Goal: Book appointment/travel/reservation

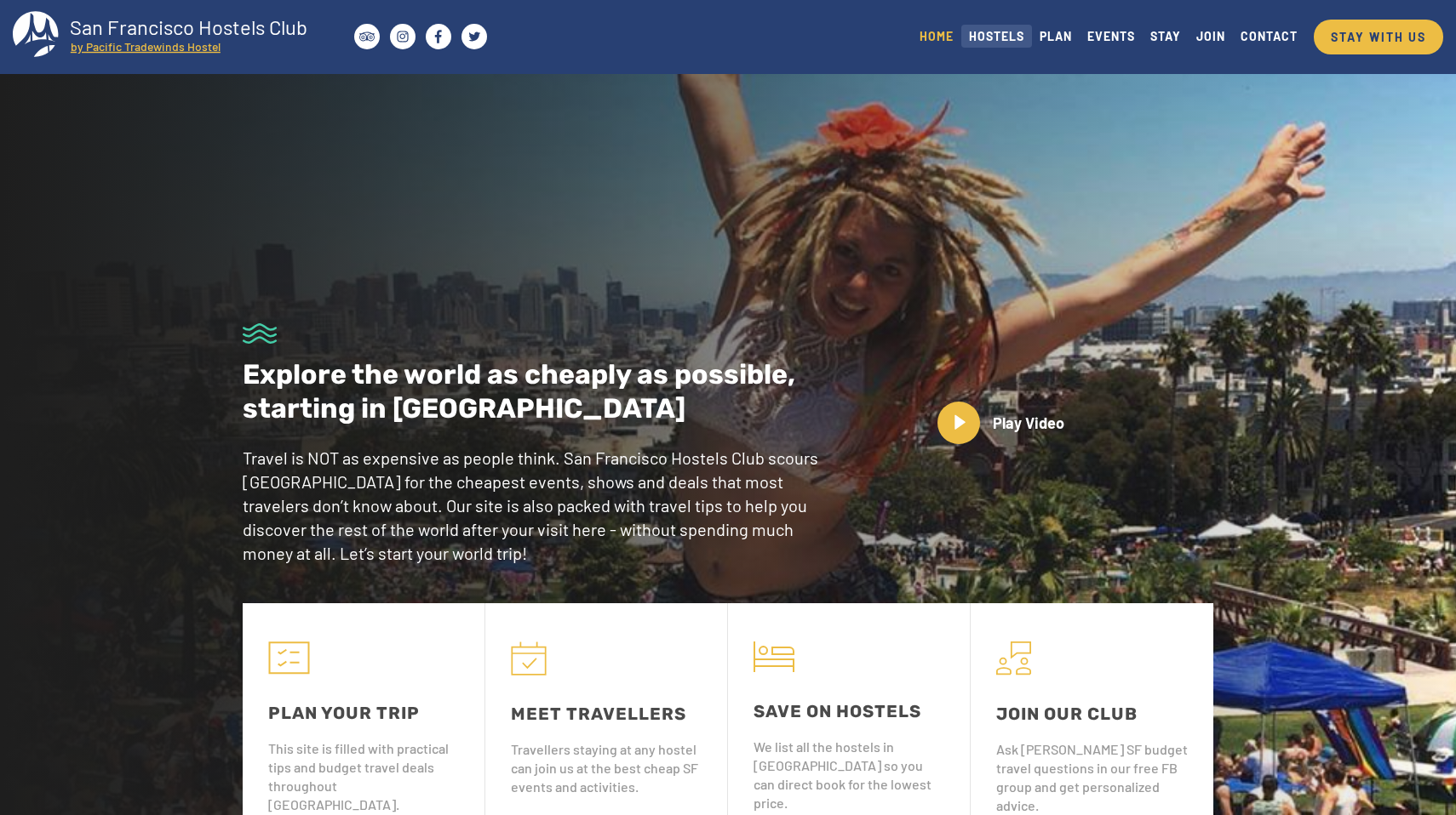
click at [983, 39] on link "HOSTELS" at bounding box center [997, 36] width 71 height 23
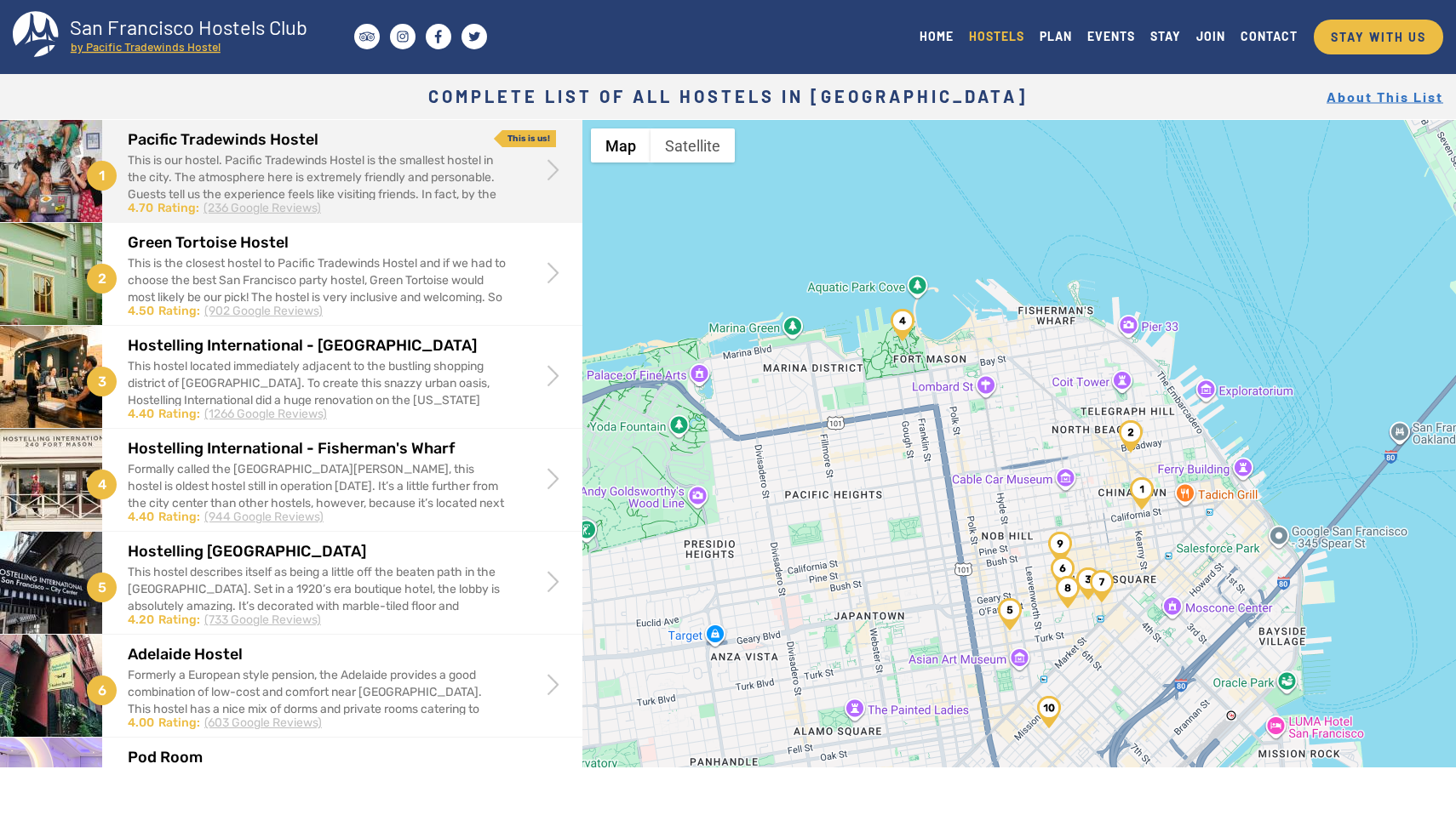
click at [349, 183] on div "This is our hostel. Pacific Tradewinds Hostel is the smallest hostel in the cit…" at bounding box center [317, 195] width 378 height 85
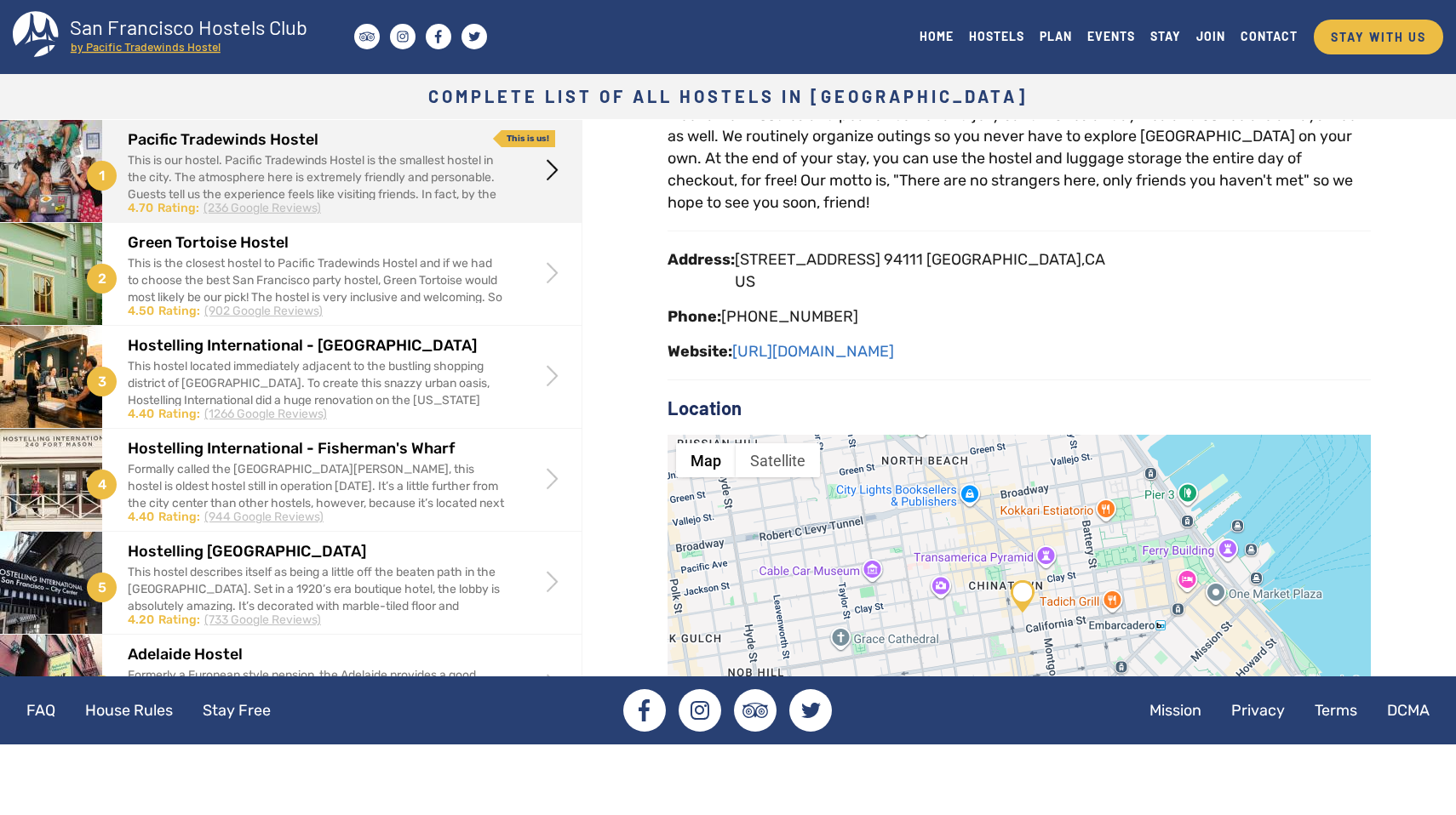
scroll to position [358, 0]
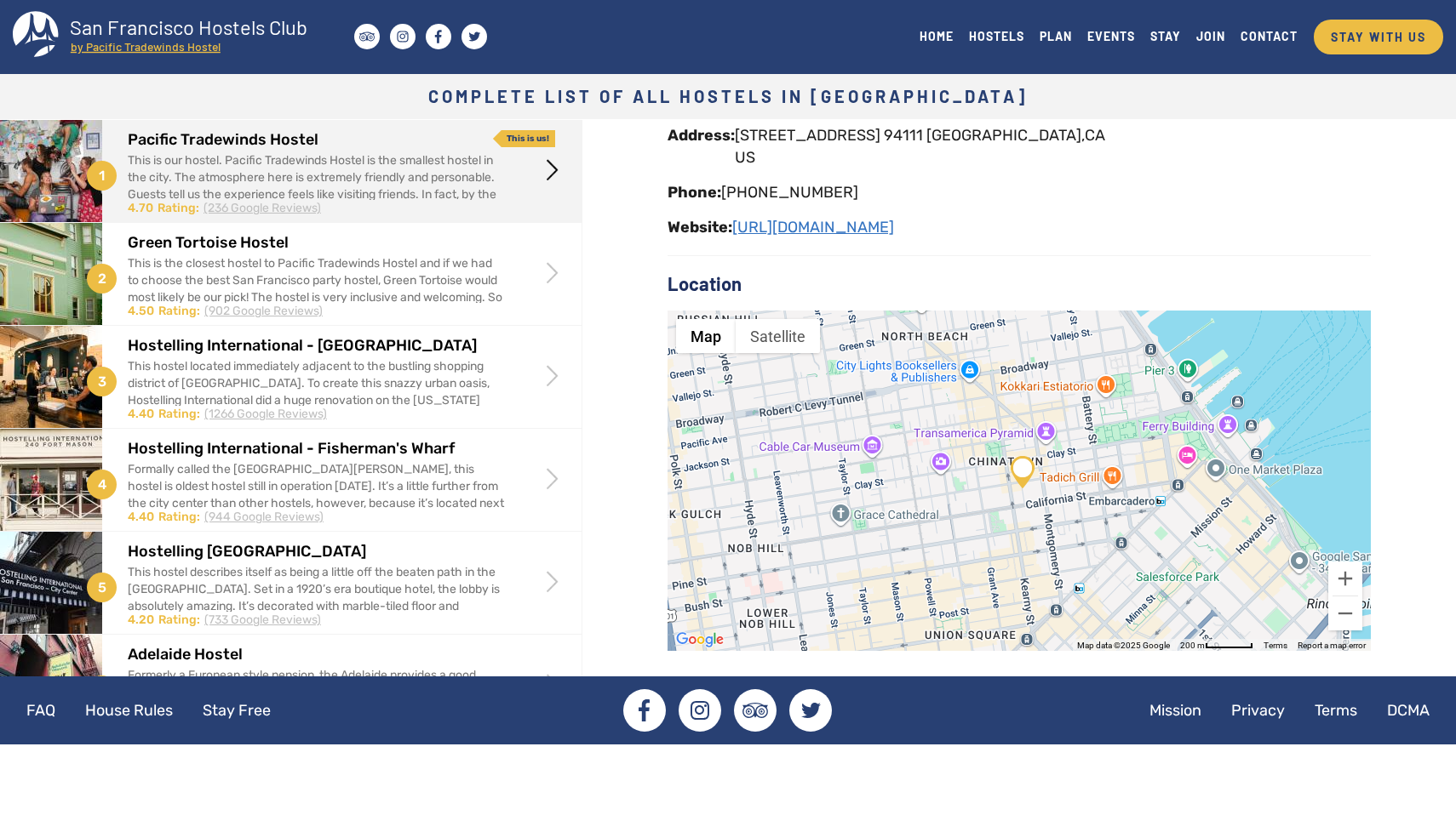
click at [850, 231] on link "[URL][DOMAIN_NAME]" at bounding box center [813, 227] width 161 height 18
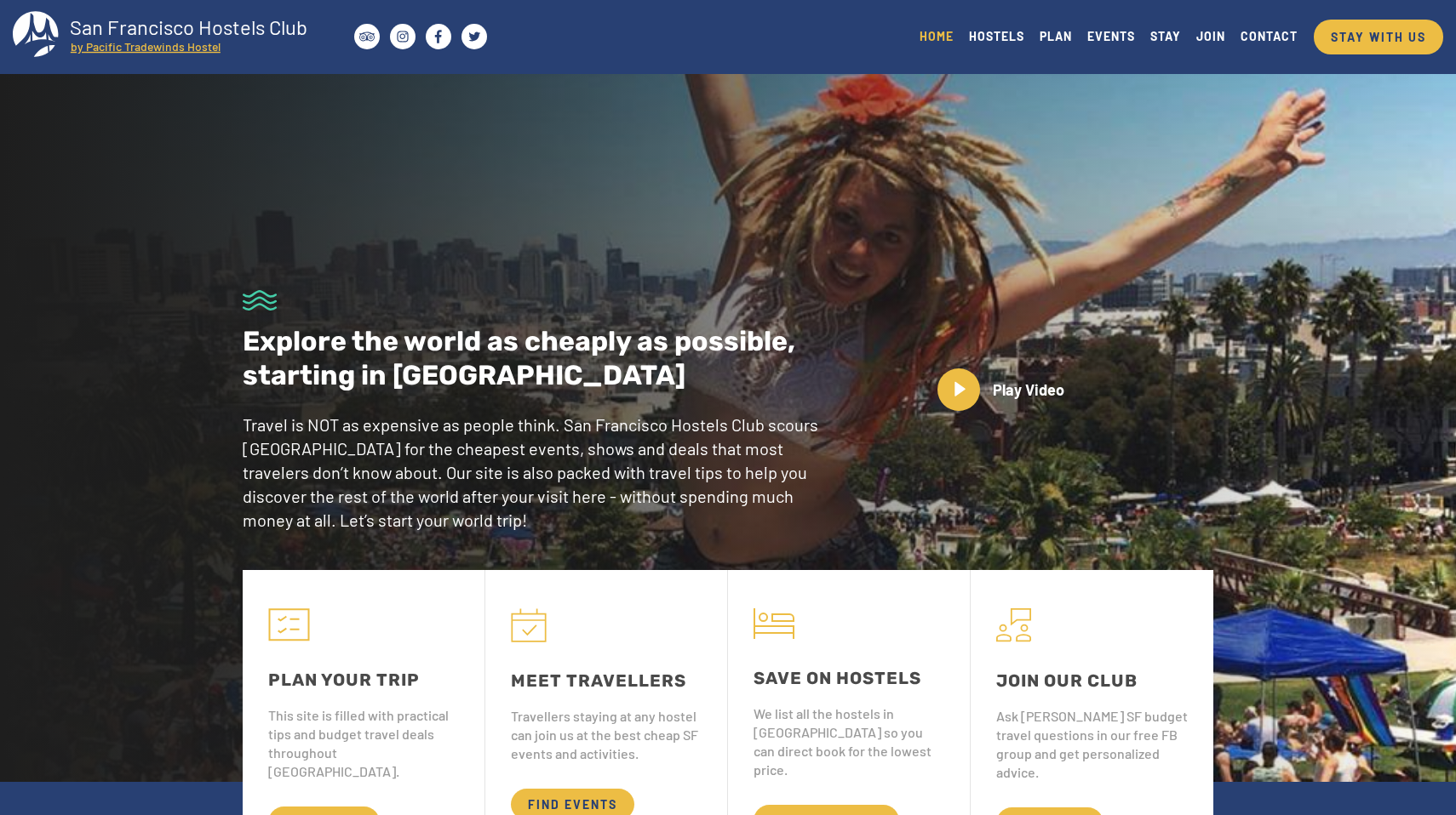
scroll to position [30, 0]
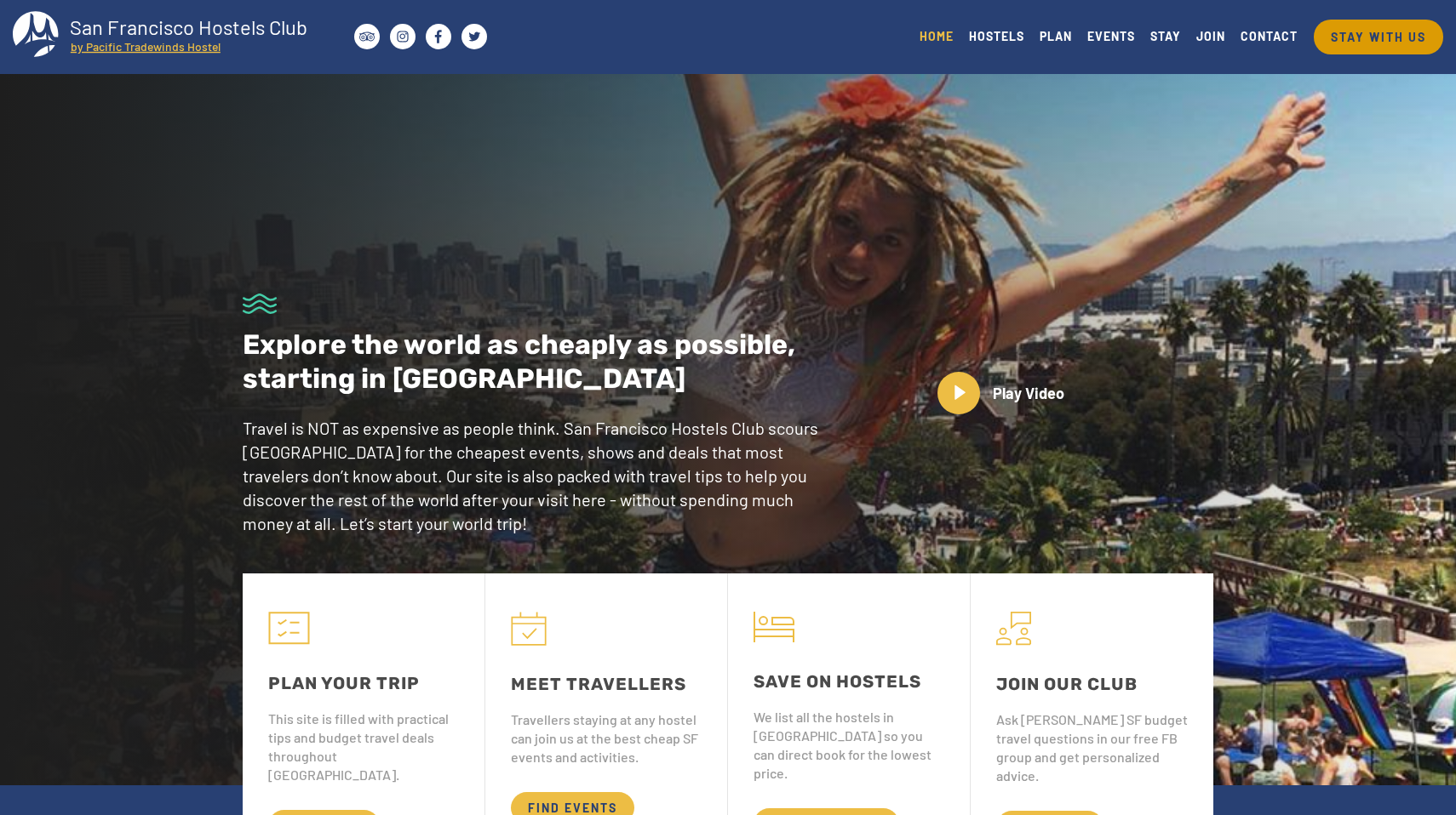
click at [1370, 36] on link "STAY WITH US" at bounding box center [1378, 36] width 130 height 35
